Goal: Task Accomplishment & Management: Use online tool/utility

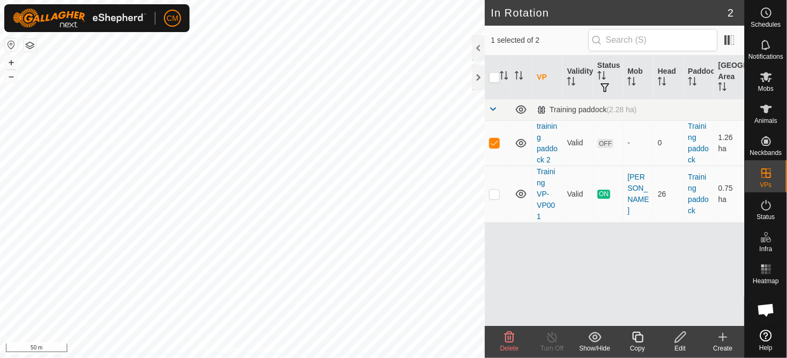
click at [723, 341] on icon at bounding box center [723, 336] width 0 height 7
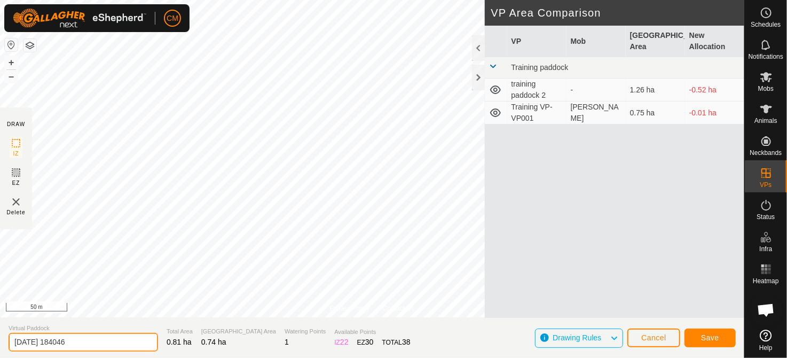
drag, startPoint x: 81, startPoint y: 338, endPoint x: -4, endPoint y: 338, distance: 85.5
click at [0, 338] on html "CM Schedules Notifications Mobs Animals Neckbands VPs Status Infra Heatmap Help…" at bounding box center [393, 179] width 787 height 358
click at [108, 347] on input "training paddock 3" at bounding box center [84, 342] width 150 height 19
type input "training paddock 3"
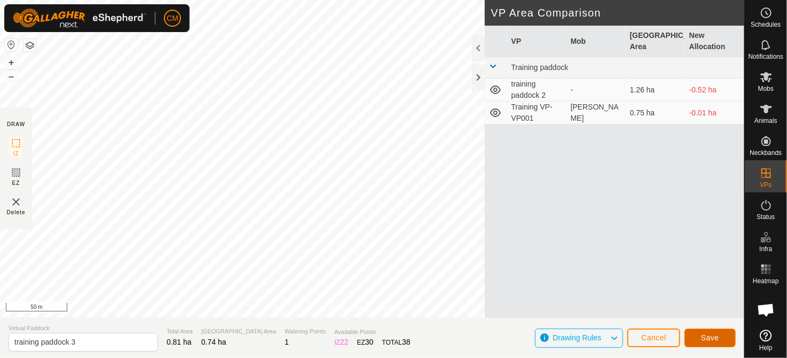
click at [691, 334] on button "Save" at bounding box center [710, 338] width 51 height 19
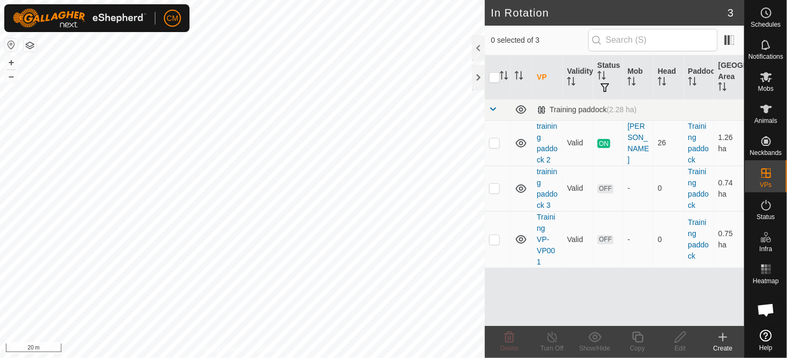
click at [721, 346] on div "Create" at bounding box center [723, 348] width 43 height 10
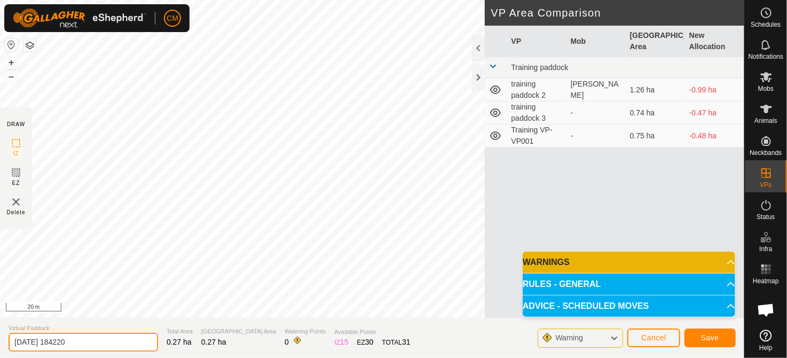
drag, startPoint x: 100, startPoint y: 343, endPoint x: -4, endPoint y: 347, distance: 104.2
click at [0, 347] on html "CM Schedules Notifications Mobs Animals Neckbands VPs Status Infra Heatmap Help…" at bounding box center [393, 179] width 787 height 358
click at [95, 340] on input "training paddock 4" at bounding box center [84, 342] width 150 height 19
type input "training paddock 4"
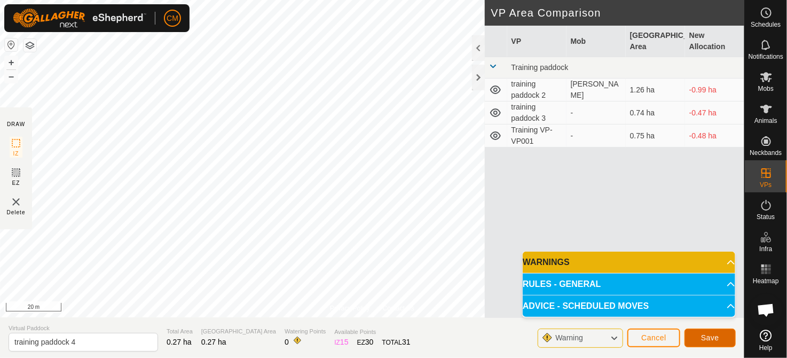
click at [707, 335] on span "Save" at bounding box center [710, 337] width 18 height 9
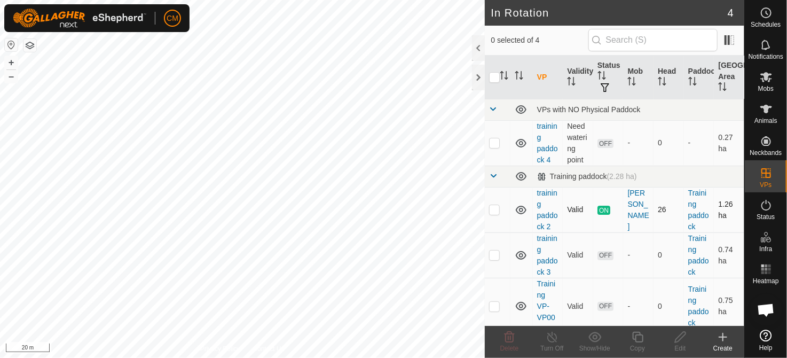
drag, startPoint x: 593, startPoint y: 256, endPoint x: 589, endPoint y: 228, distance: 28.6
click at [589, 228] on tbody "VPs with NO Physical Paddock training paddock 4 Need watering point OFF - 0 - 0…" at bounding box center [615, 217] width 260 height 236
checkbox input "true"
checkbox input "false"
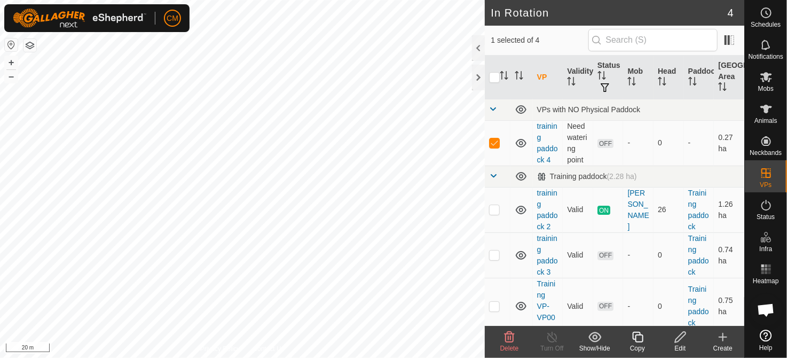
click at [679, 338] on icon at bounding box center [680, 337] width 13 height 13
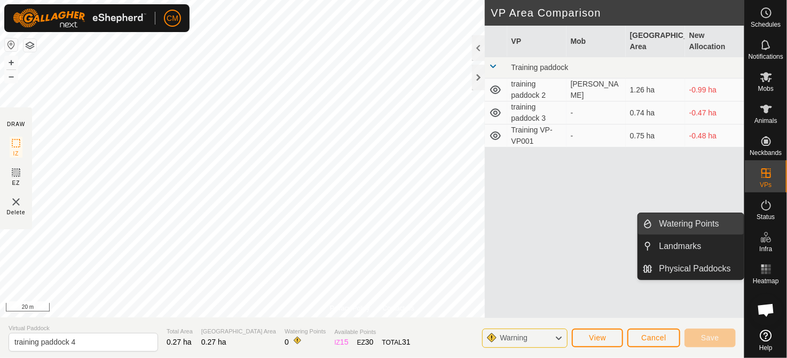
click at [696, 227] on link "Watering Points" at bounding box center [698, 223] width 91 height 21
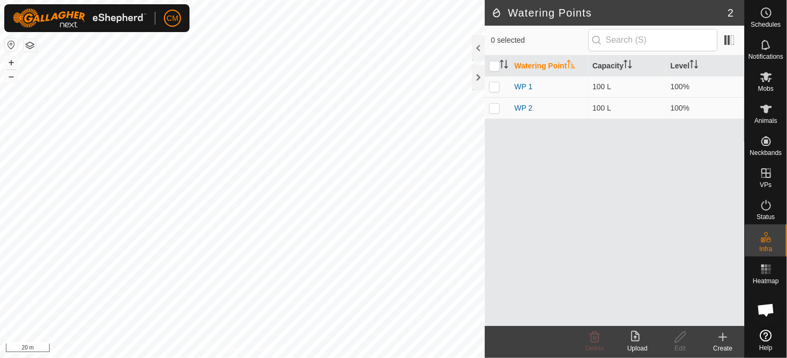
click at [718, 339] on icon at bounding box center [723, 337] width 13 height 13
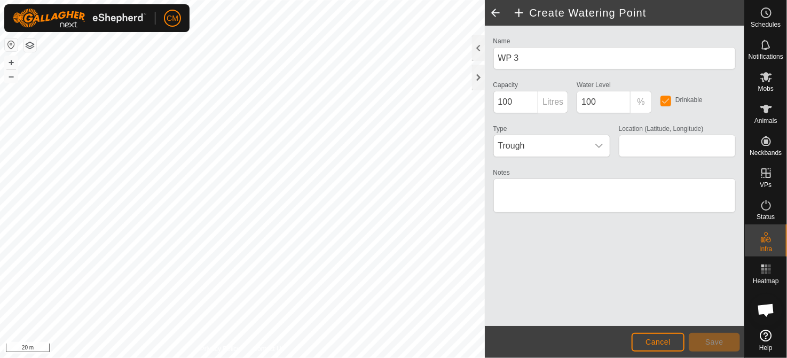
type input "-37.253988, 174.660769"
click at [717, 337] on button "Save" at bounding box center [714, 342] width 51 height 19
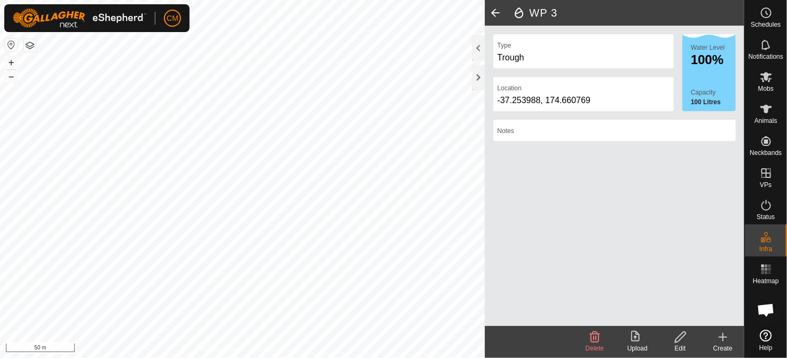
click at [496, 13] on span at bounding box center [495, 13] width 21 height 26
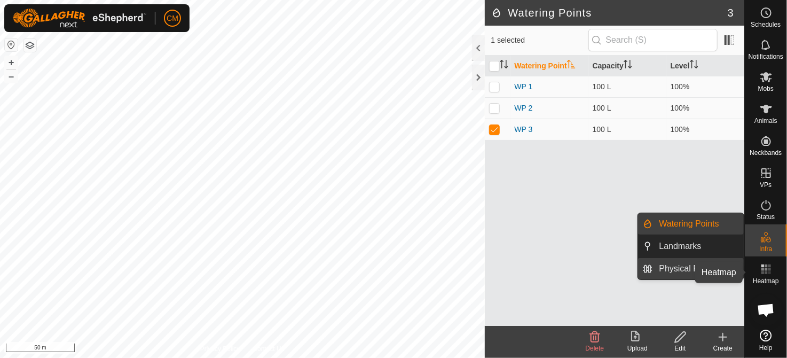
drag, startPoint x: 765, startPoint y: 267, endPoint x: 741, endPoint y: 265, distance: 23.5
click at [765, 267] on icon at bounding box center [766, 269] width 13 height 13
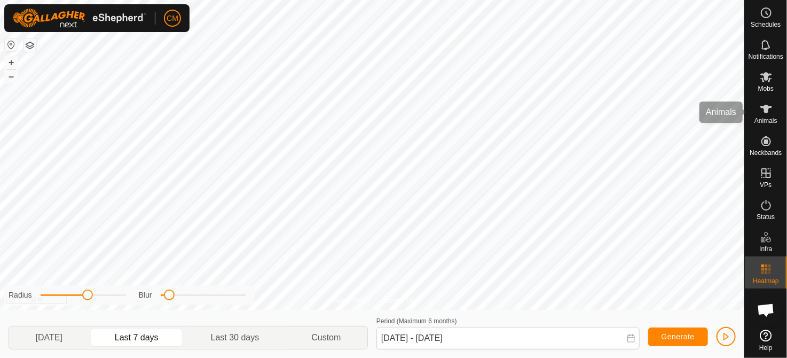
drag, startPoint x: 763, startPoint y: 108, endPoint x: 756, endPoint y: 112, distance: 7.4
click at [763, 108] on icon at bounding box center [766, 109] width 13 height 13
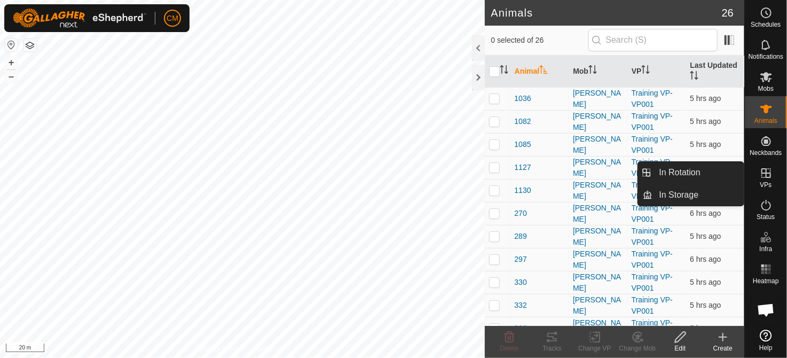
click at [769, 178] on icon at bounding box center [766, 173] width 13 height 13
click at [729, 178] on link "In Rotation" at bounding box center [698, 172] width 91 height 21
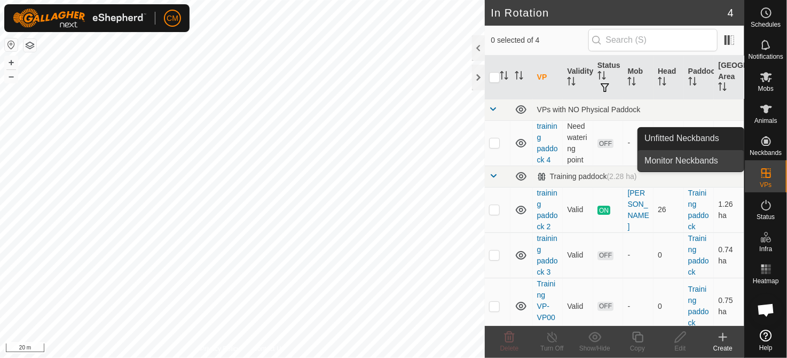
click at [707, 164] on link "Monitor Neckbands" at bounding box center [691, 160] width 106 height 21
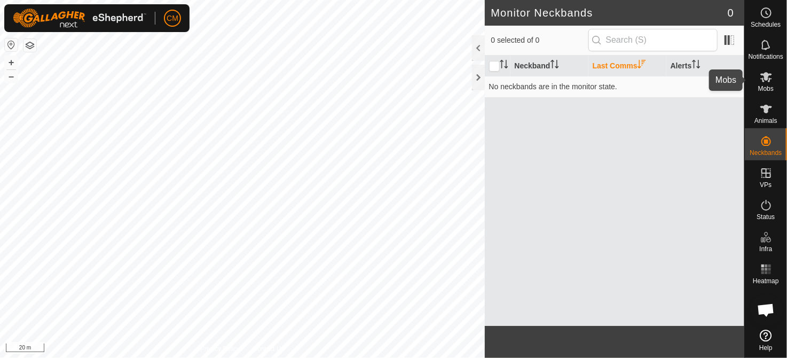
click at [766, 85] on span "Mobs" at bounding box center [766, 88] width 15 height 6
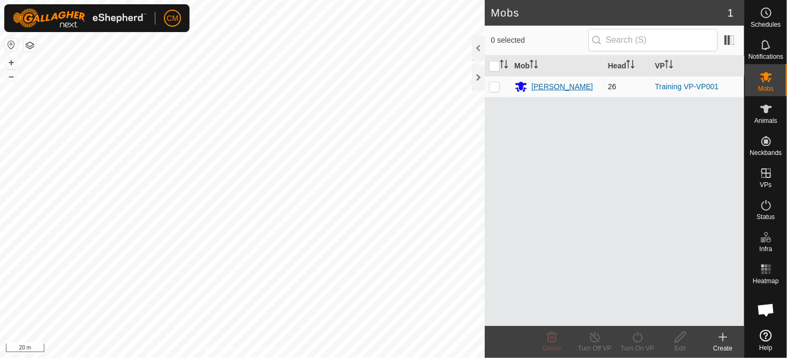
click at [553, 85] on div "[PERSON_NAME]" at bounding box center [562, 86] width 61 height 11
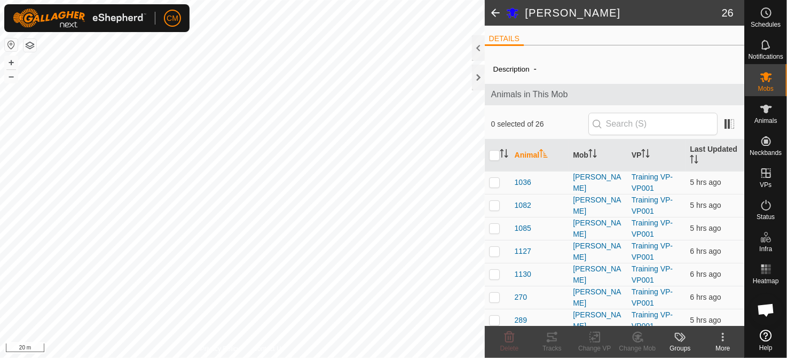
click at [491, 11] on span at bounding box center [495, 13] width 21 height 26
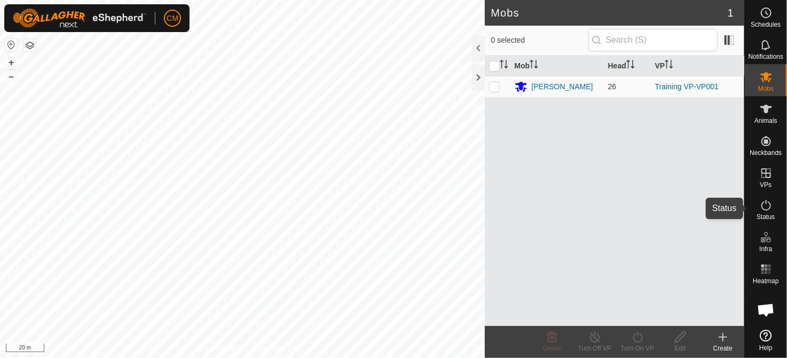
click at [768, 214] on span "Status" at bounding box center [766, 217] width 18 height 6
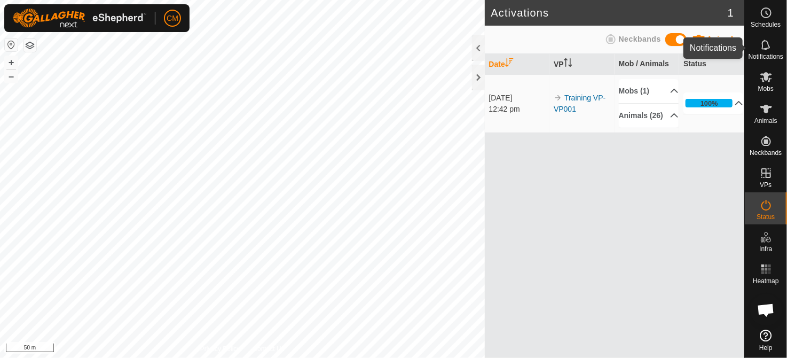
click at [768, 51] on es-notification-svg-icon at bounding box center [766, 44] width 19 height 17
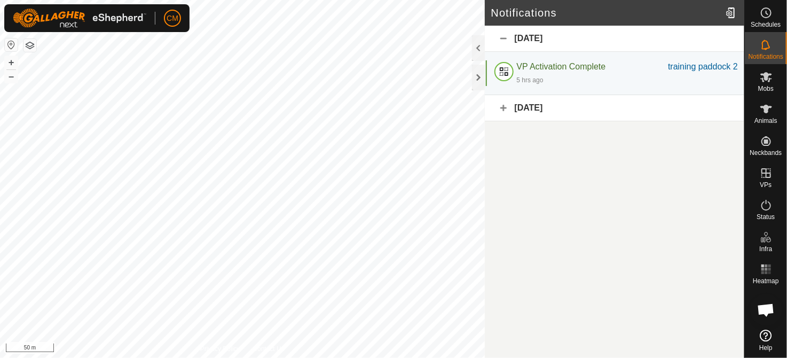
click at [28, 48] on button "button" at bounding box center [30, 45] width 13 height 13
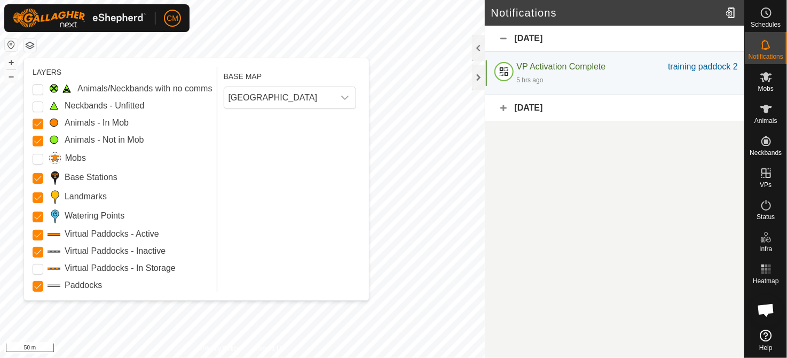
click at [6, 48] on button "button" at bounding box center [11, 44] width 13 height 13
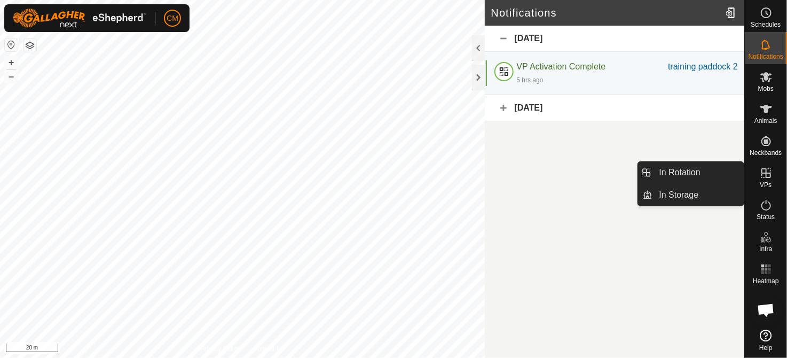
click at [767, 169] on icon at bounding box center [766, 173] width 13 height 13
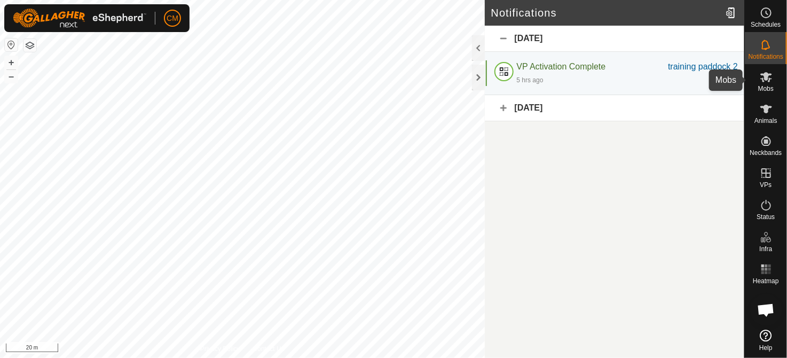
click at [759, 83] on es-mob-svg-icon at bounding box center [766, 76] width 19 height 17
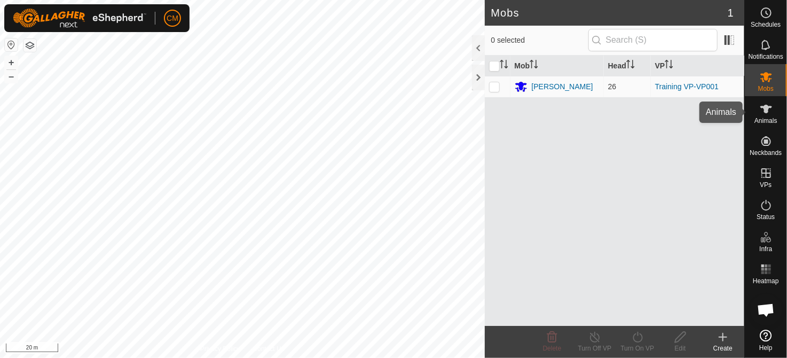
click at [765, 113] on icon at bounding box center [767, 109] width 12 height 9
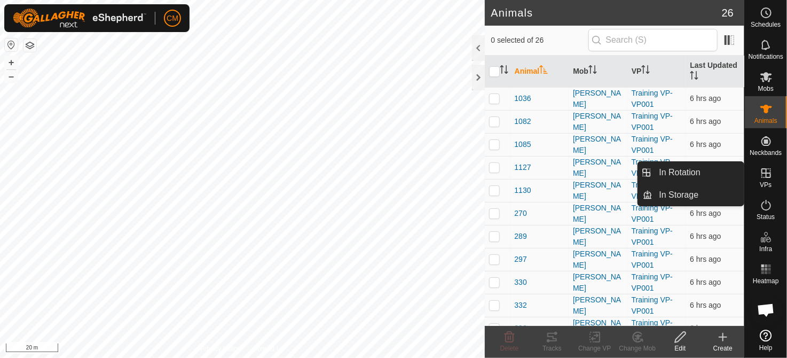
click at [762, 177] on icon at bounding box center [767, 173] width 10 height 10
click at [700, 175] on link "In Rotation" at bounding box center [698, 172] width 91 height 21
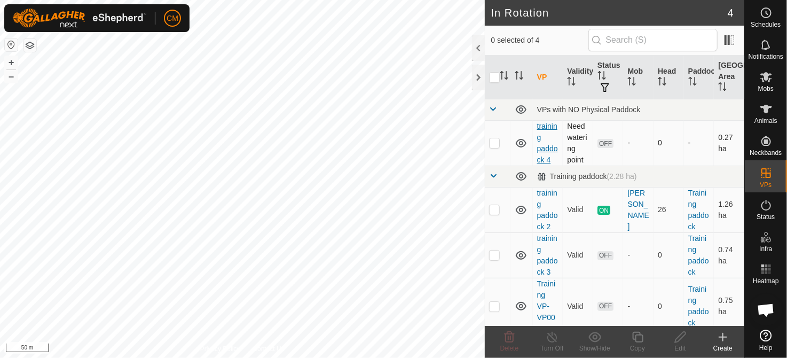
click at [546, 160] on link "training paddock 4" at bounding box center [547, 143] width 21 height 42
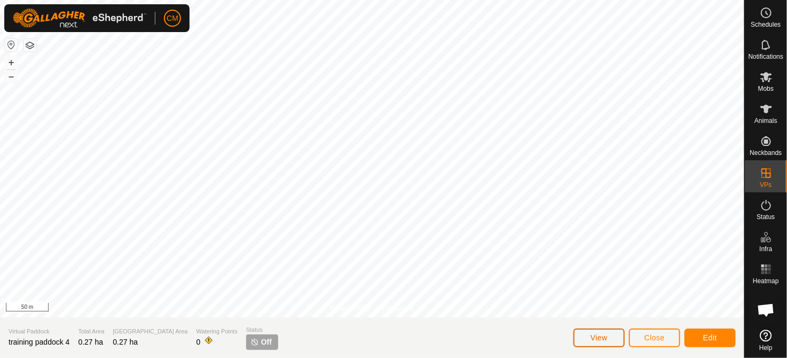
click at [602, 339] on span "View" at bounding box center [599, 337] width 17 height 9
click at [699, 335] on button "Edit" at bounding box center [710, 338] width 51 height 19
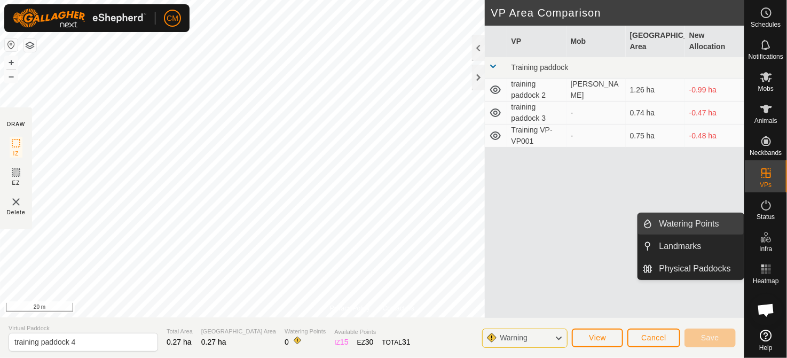
click at [693, 222] on link "Watering Points" at bounding box center [698, 223] width 91 height 21
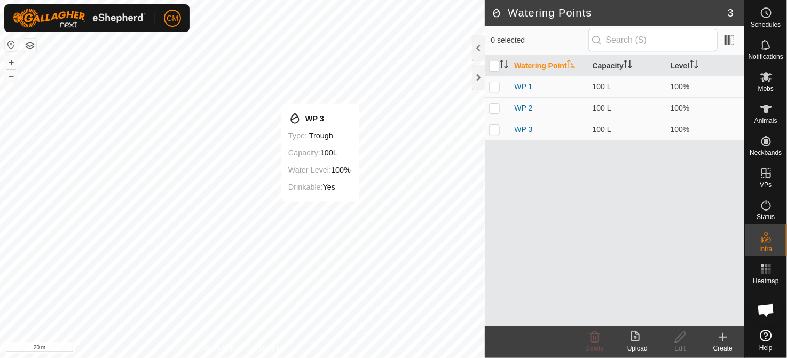
checkbox input "true"
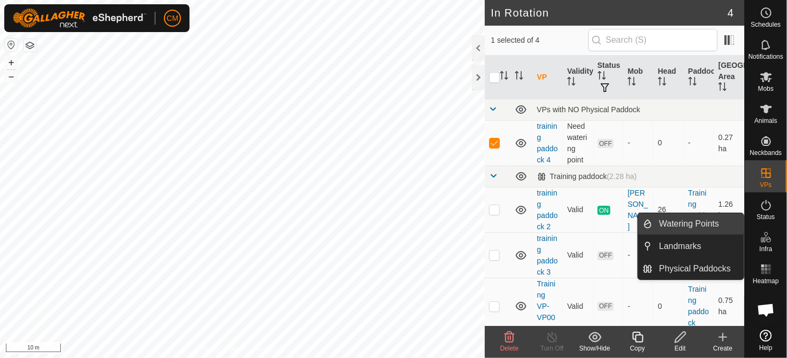
click at [686, 224] on link "Watering Points" at bounding box center [698, 223] width 91 height 21
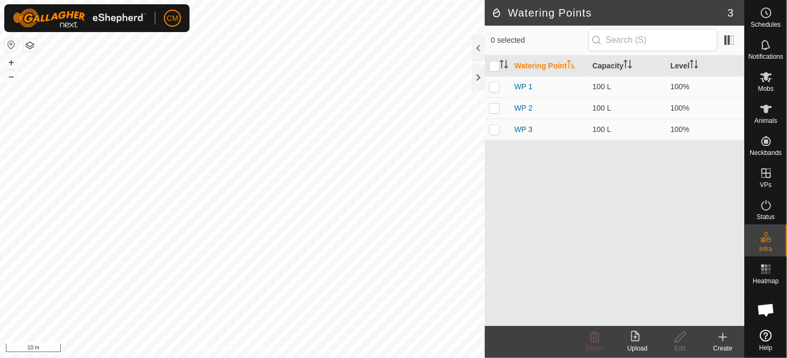
click at [720, 339] on icon at bounding box center [723, 337] width 13 height 13
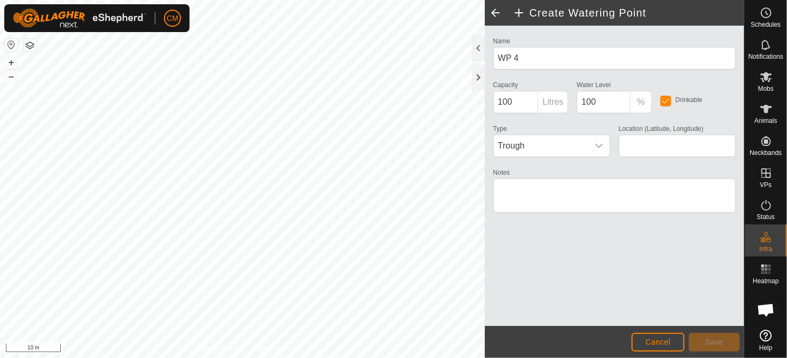
type input "-37.236310, 174.684354"
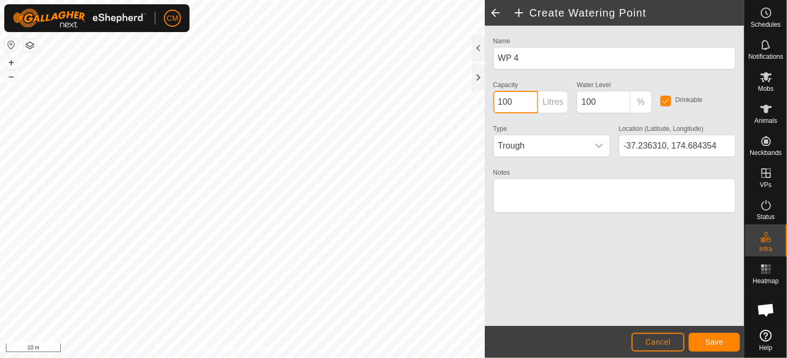
click at [436, 101] on div "Create Watering Point Name WP 4 Capacity 100 Litres Water Level 100 % Drinkable…" at bounding box center [372, 179] width 745 height 358
type input "1"
type input "700"
click at [717, 339] on span "Save" at bounding box center [715, 342] width 18 height 9
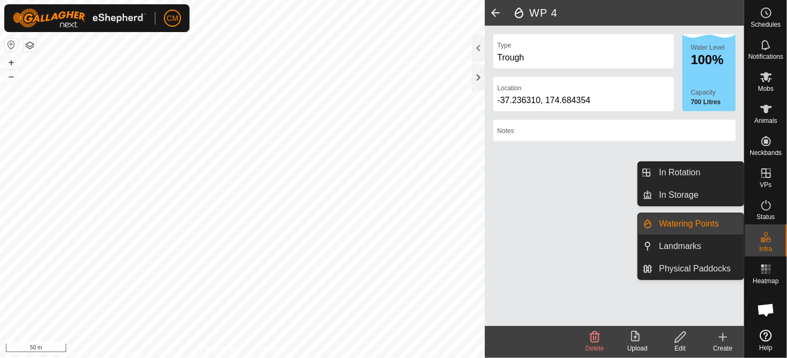
click at [765, 175] on icon at bounding box center [766, 173] width 13 height 13
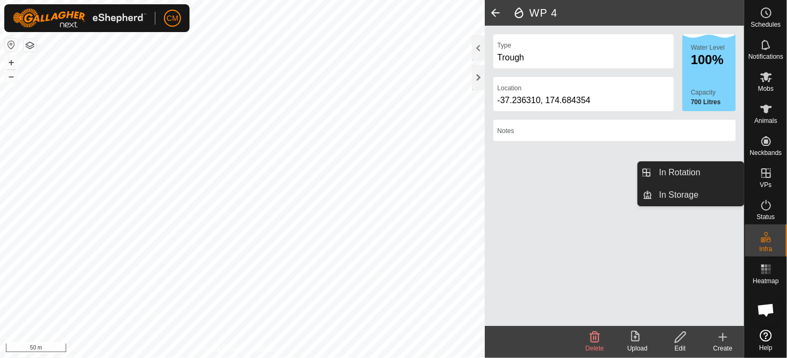
click at [769, 180] on es-virtualpaddocks-svg-icon at bounding box center [766, 173] width 19 height 17
click at [703, 173] on link "In Rotation" at bounding box center [698, 172] width 91 height 21
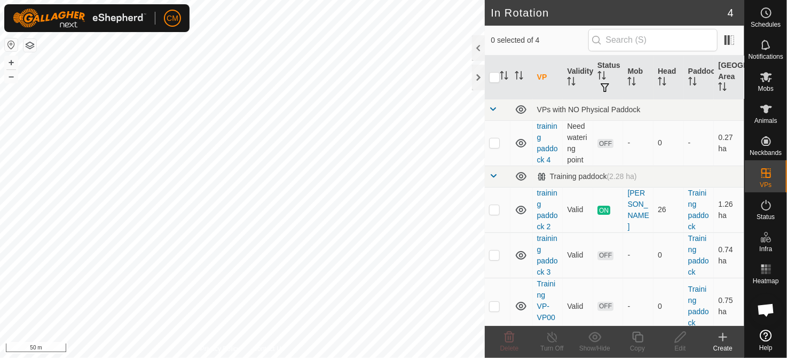
click at [722, 340] on icon at bounding box center [723, 337] width 13 height 13
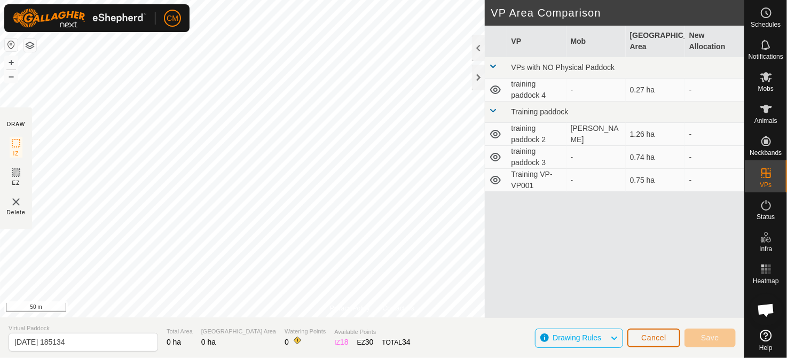
click at [660, 337] on span "Cancel" at bounding box center [654, 337] width 25 height 9
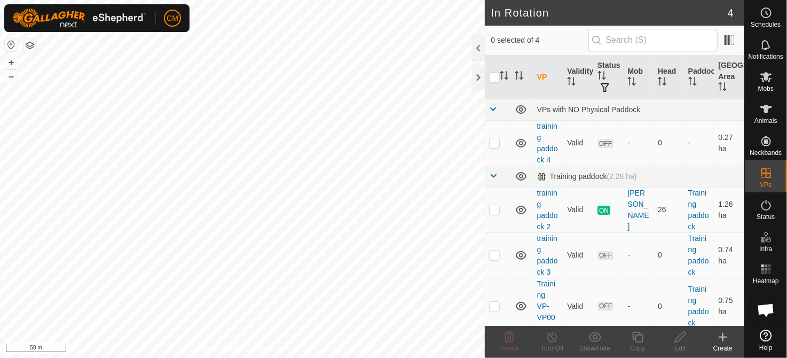
click at [723, 338] on icon at bounding box center [723, 336] width 0 height 7
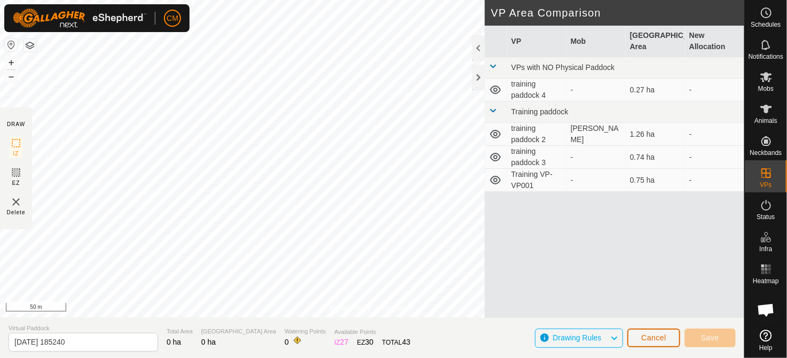
click at [653, 334] on span "Cancel" at bounding box center [654, 337] width 25 height 9
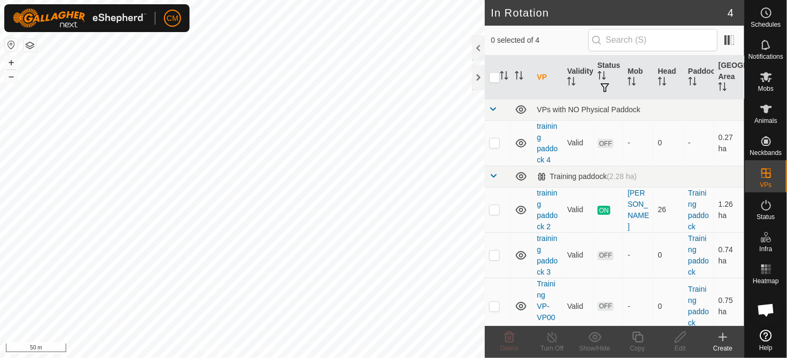
click at [720, 342] on icon at bounding box center [723, 337] width 13 height 13
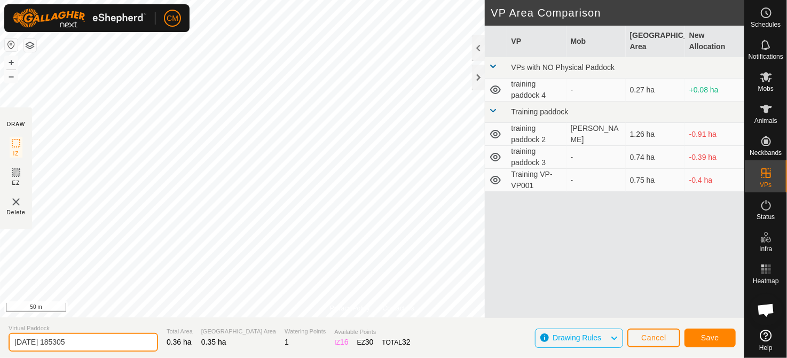
drag, startPoint x: 92, startPoint y: 339, endPoint x: -4, endPoint y: 351, distance: 97.4
click at [0, 351] on html "CM Schedules Notifications Mobs Animals Neckbands VPs Status Infra Heatmap Help…" at bounding box center [393, 179] width 787 height 358
type input "kaihau vp1"
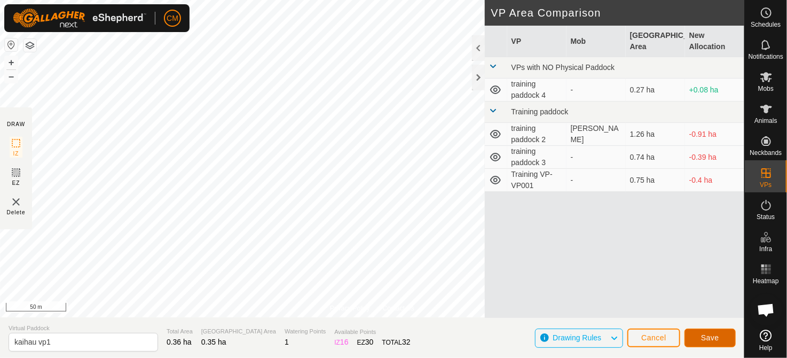
click at [709, 336] on span "Save" at bounding box center [710, 337] width 18 height 9
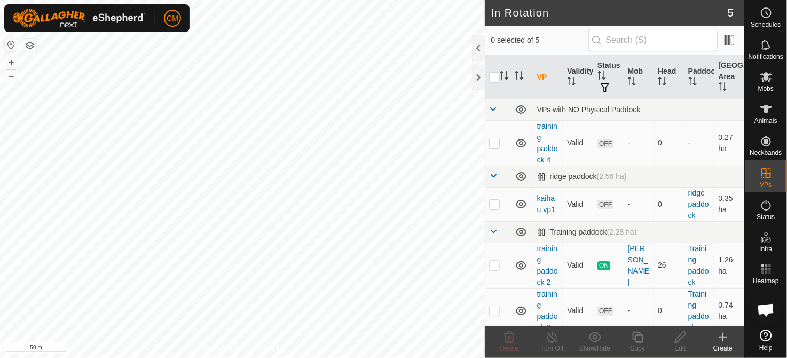
click at [722, 341] on icon at bounding box center [723, 337] width 13 height 13
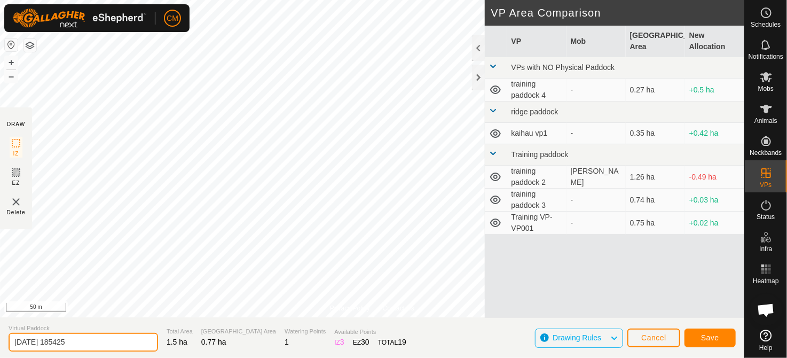
drag, startPoint x: 87, startPoint y: 345, endPoint x: -4, endPoint y: 351, distance: 91.6
click at [0, 351] on html "CM Schedules Notifications Mobs Animals Neckbands VPs Status Infra Heatmap Help…" at bounding box center [393, 179] width 787 height 358
type input "kaihau vp2"
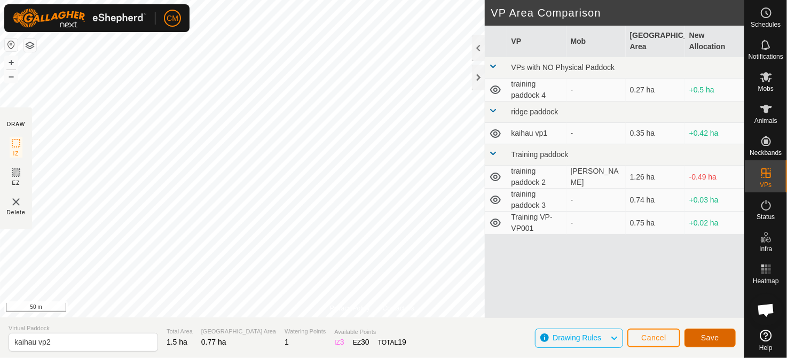
click at [719, 334] on span "Save" at bounding box center [710, 337] width 18 height 9
